Goal: Task Accomplishment & Management: Use online tool/utility

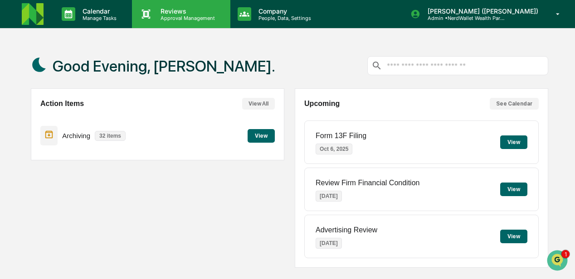
click at [181, 14] on div "Reviews Approval Management" at bounding box center [186, 14] width 66 height 14
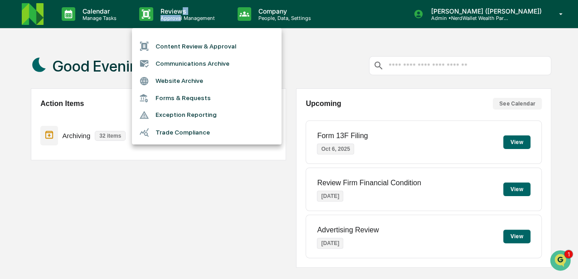
drag, startPoint x: 181, startPoint y: 14, endPoint x: 180, endPoint y: 46, distance: 32.2
click at [180, 46] on li "Content Review & Approval" at bounding box center [207, 46] width 150 height 17
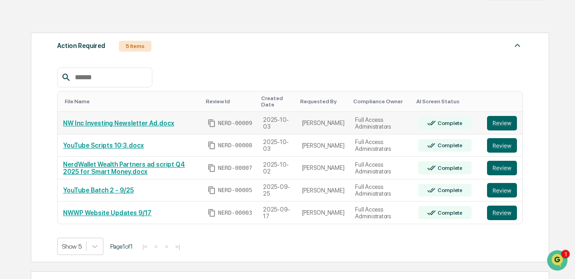
scroll to position [121, 0]
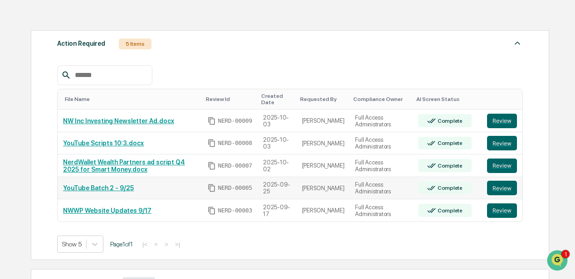
click at [108, 189] on link "YouTube Batch 2 - 9/25" at bounding box center [98, 188] width 71 height 7
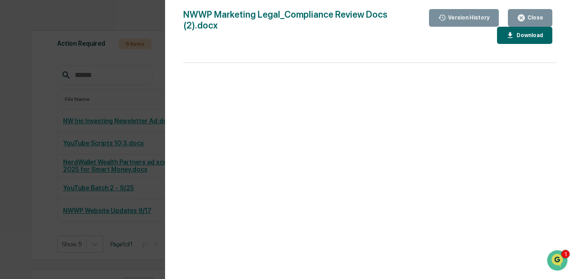
click at [140, 18] on div "Version History [DATE] 03:47 PM [PERSON_NAME] NWWP Marketing Legal_Compliance R…" at bounding box center [287, 139] width 575 height 279
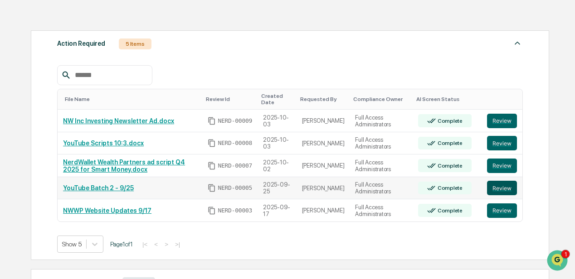
click at [499, 186] on button "Review" at bounding box center [502, 188] width 30 height 15
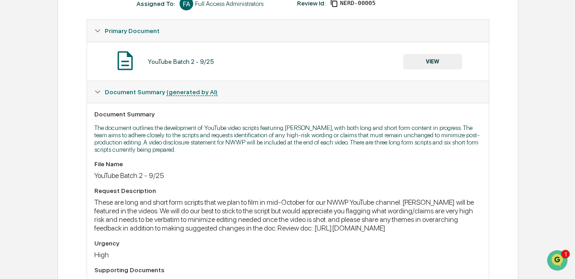
scroll to position [181, 0]
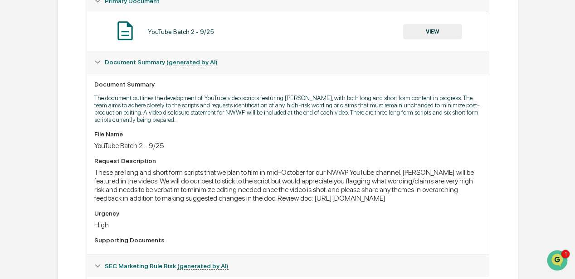
drag, startPoint x: 94, startPoint y: 209, endPoint x: 458, endPoint y: 216, distance: 364.3
click at [458, 216] on div "File Name YouTube Batch 2 - 9/25 Request Description These are long and short f…" at bounding box center [287, 189] width 387 height 117
drag, startPoint x: 458, startPoint y: 216, endPoint x: 449, endPoint y: 210, distance: 11.1
copy div "https://docs.google.com/document/d/1Kh3M3Y5a_kH5h9tpjU_EJL3ki0beWlkFAAOUiCHa3LE…"
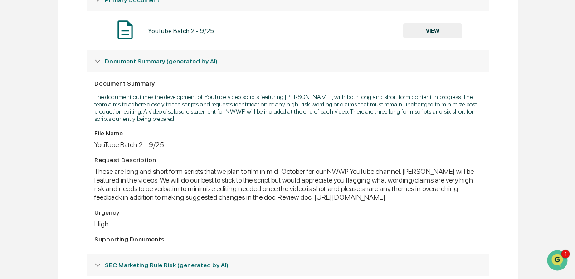
scroll to position [161, 0]
